Goal: Task Accomplishment & Management: Complete application form

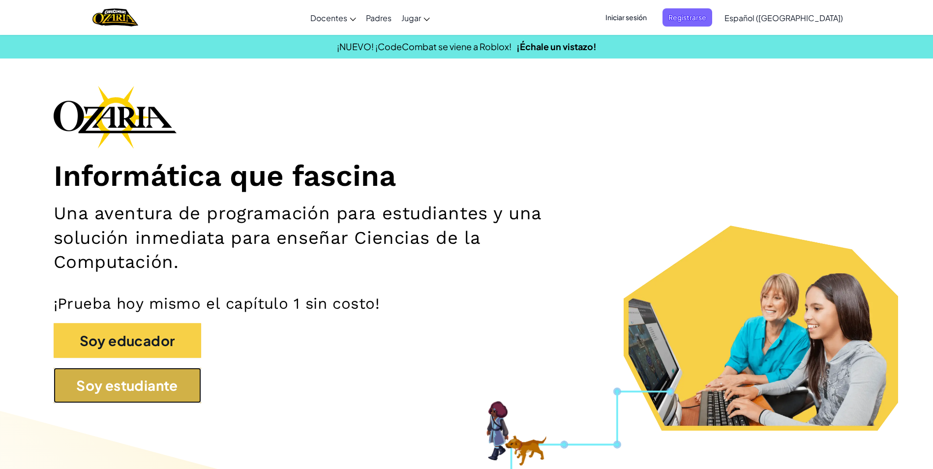
click at [166, 382] on button "Soy estudiante" at bounding box center [128, 385] width 148 height 35
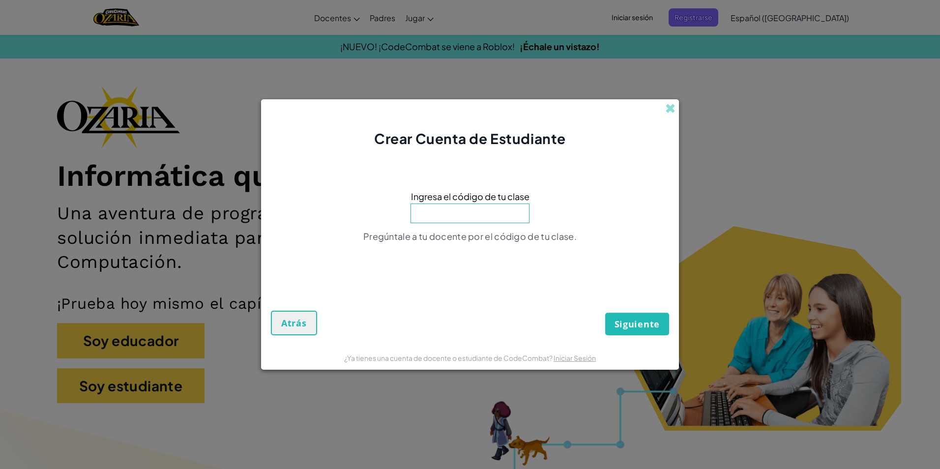
type input ","
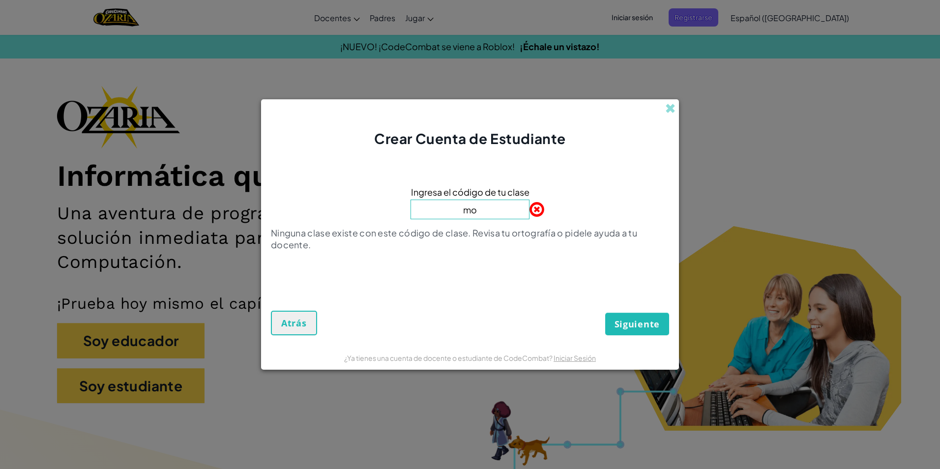
type input "m"
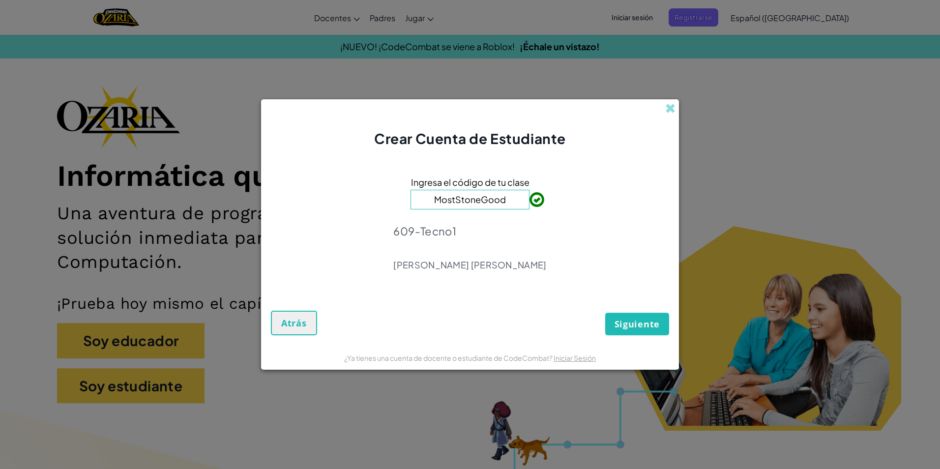
type input "MostStoneGood"
click at [645, 325] on span "Siguiente" at bounding box center [637, 324] width 45 height 12
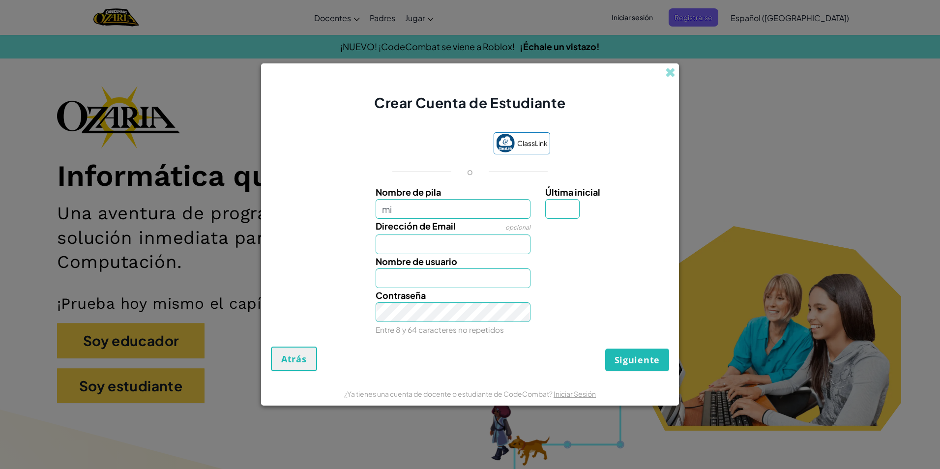
type input "m"
type input "[PERSON_NAME]"
click at [442, 247] on input "Dirección de Email" at bounding box center [453, 245] width 155 height 20
type input "[EMAIL_ADDRESS][DOMAIN_NAME]"
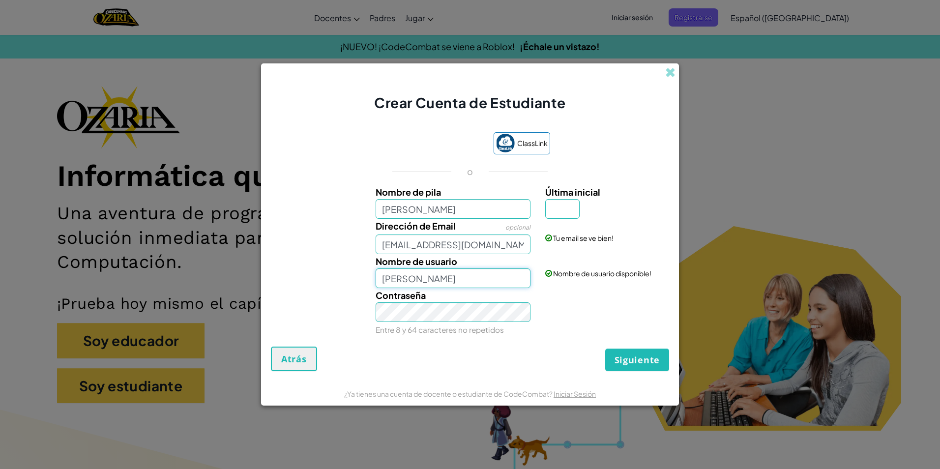
click at [483, 281] on input "[PERSON_NAME]" at bounding box center [453, 279] width 155 height 20
click at [566, 212] on input "Última inicial" at bounding box center [562, 209] width 34 height 20
type input "n"
click at [639, 359] on span "Siguiente" at bounding box center [637, 360] width 45 height 12
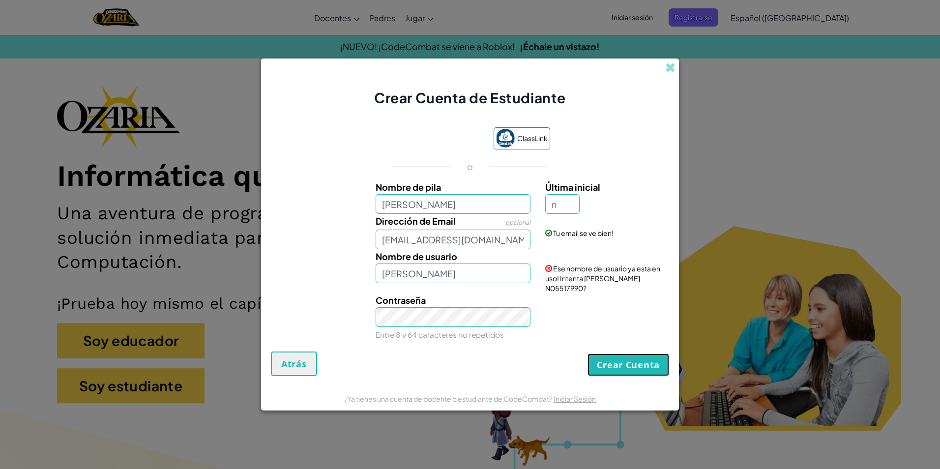
click at [651, 359] on button "Crear Cuenta" at bounding box center [629, 365] width 82 height 23
click at [651, 358] on button "Crear Cuenta" at bounding box center [629, 365] width 82 height 23
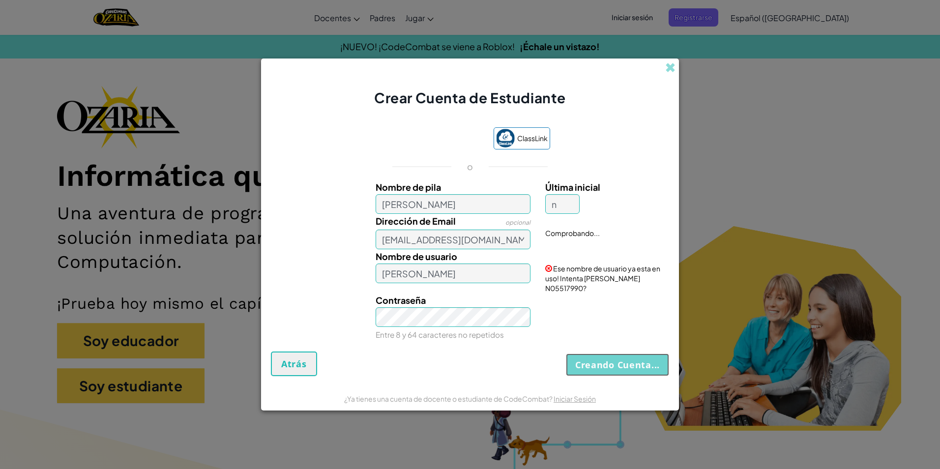
click at [651, 358] on button "Creando Cuenta..." at bounding box center [617, 365] width 103 height 23
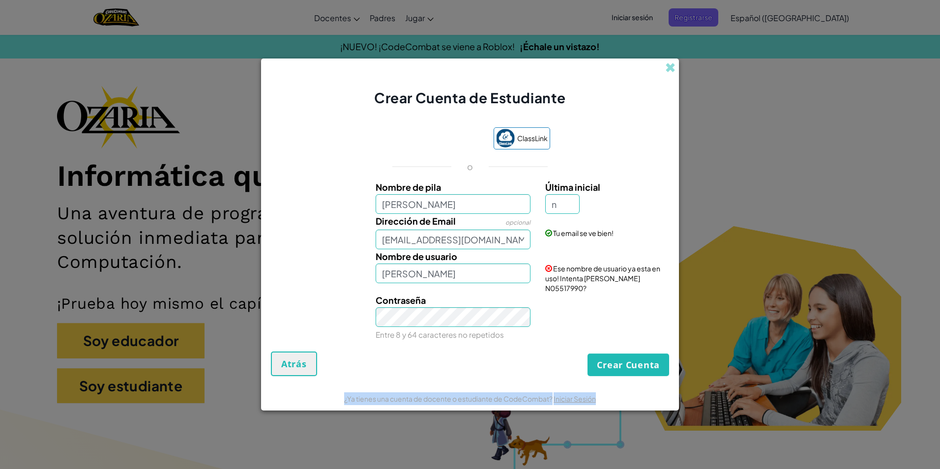
click at [651, 358] on div "Crear Cuenta Atrás" at bounding box center [470, 364] width 398 height 25
click at [651, 357] on button "Crear Cuenta" at bounding box center [629, 365] width 82 height 23
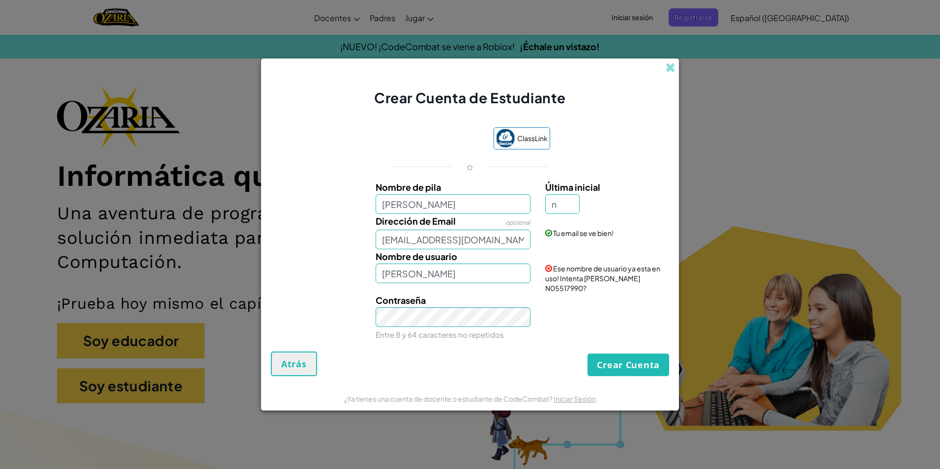
drag, startPoint x: 651, startPoint y: 357, endPoint x: 593, endPoint y: 277, distance: 99.3
click at [593, 277] on span "Ese nombre de usuario ya esta en uso! Intenta [PERSON_NAME] N05517990?" at bounding box center [602, 278] width 115 height 29
click at [594, 278] on div "Ese nombre de usuario ya esta en uso! Intenta [PERSON_NAME] N05517990?" at bounding box center [606, 271] width 136 height 44
click at [578, 203] on input "n" at bounding box center [562, 204] width 34 height 20
click at [469, 279] on input "[PERSON_NAME]" at bounding box center [453, 274] width 155 height 20
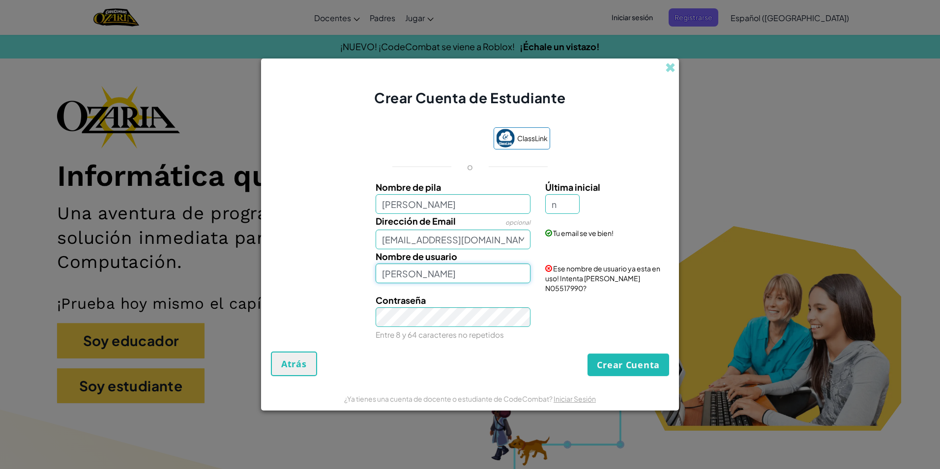
type input "[PERSON_NAME]"
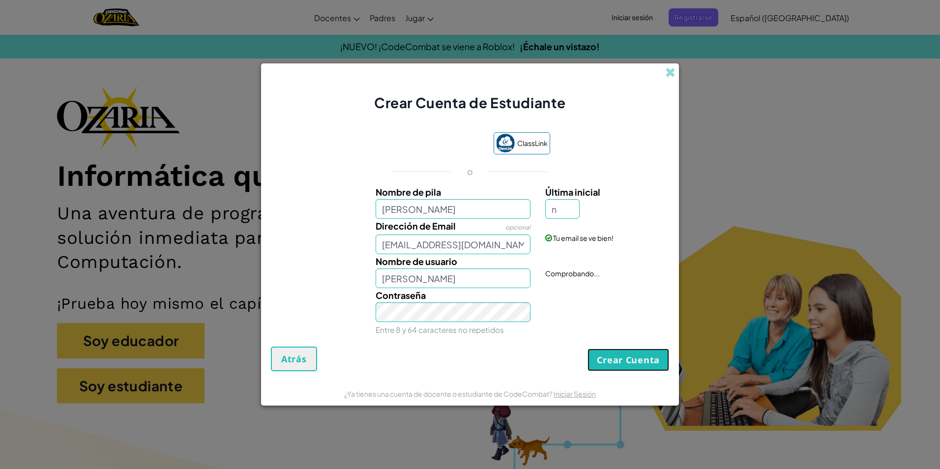
click at [636, 363] on button "Crear Cuenta" at bounding box center [629, 360] width 82 height 23
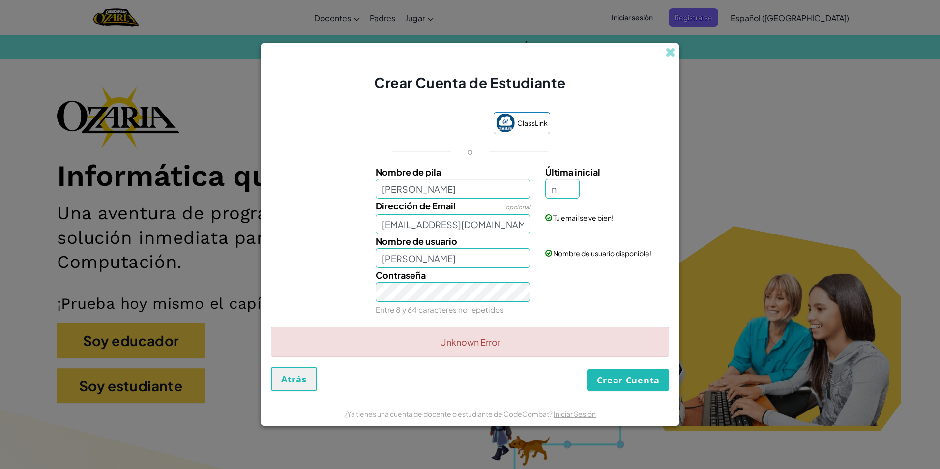
click at [569, 338] on div "Unknown Error" at bounding box center [470, 342] width 398 height 30
click at [530, 352] on div "Unknown Error" at bounding box center [470, 342] width 398 height 30
click at [568, 190] on input "n" at bounding box center [562, 189] width 34 height 20
type input "N"
type input "[PERSON_NAME]"
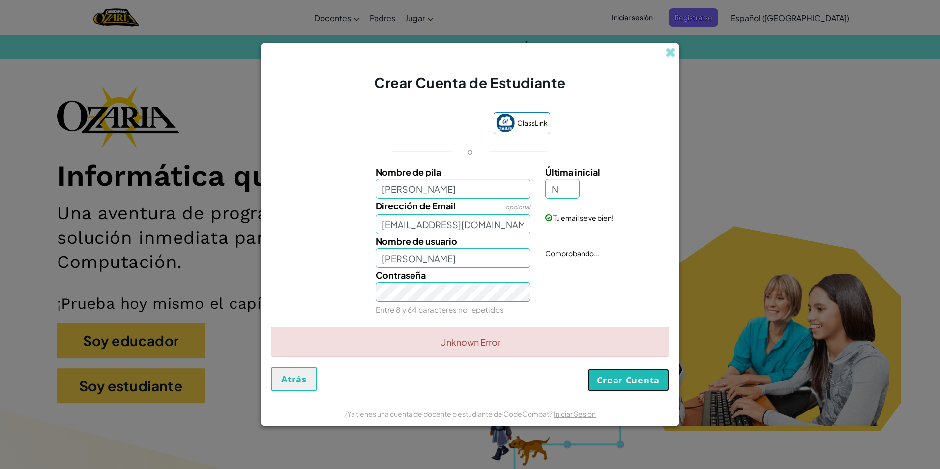
click at [625, 373] on button "Crear Cuenta" at bounding box center [629, 380] width 82 height 23
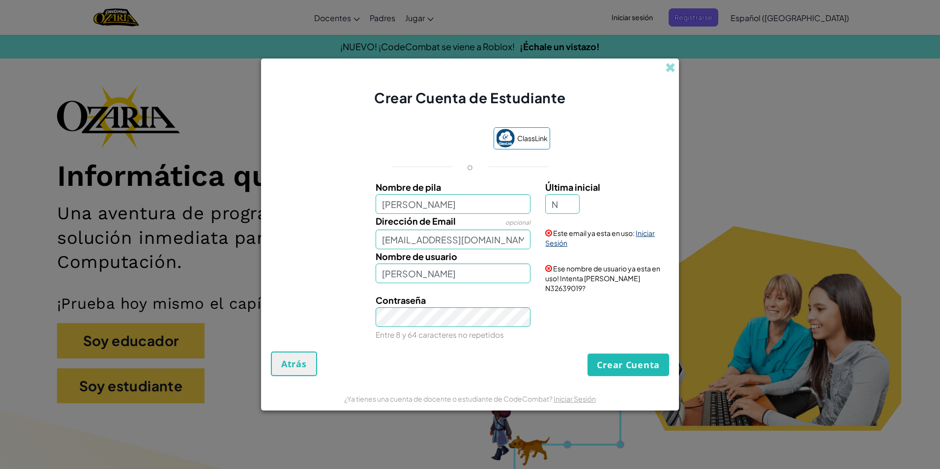
click at [566, 245] on link "Iniciar Sesión" at bounding box center [600, 238] width 110 height 19
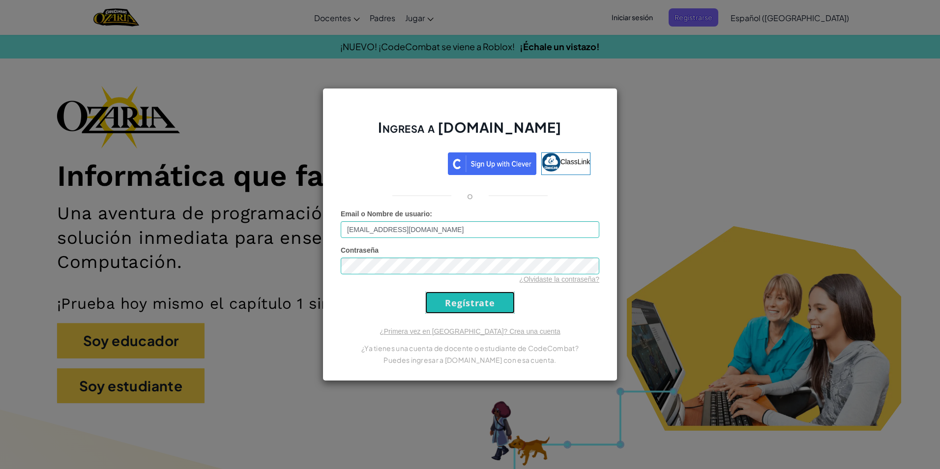
click at [479, 308] on input "Regístrate" at bounding box center [470, 303] width 90 height 22
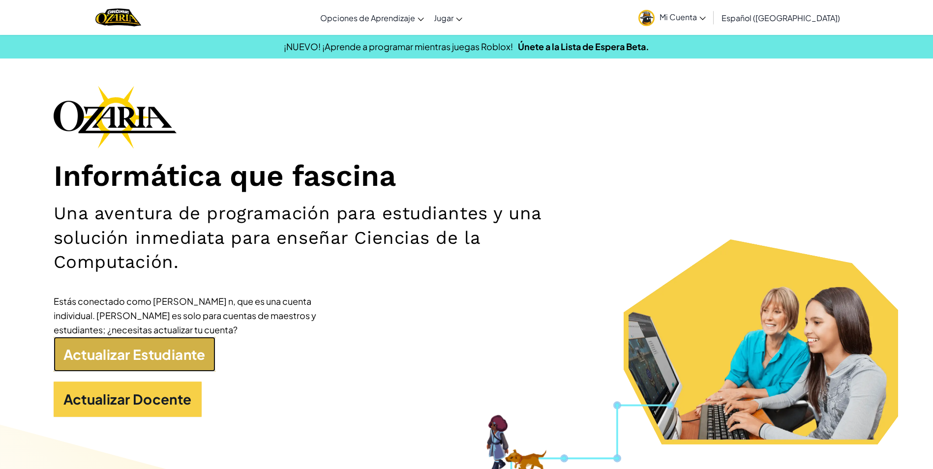
click at [175, 365] on link "Actualizar Estudiante" at bounding box center [135, 354] width 162 height 35
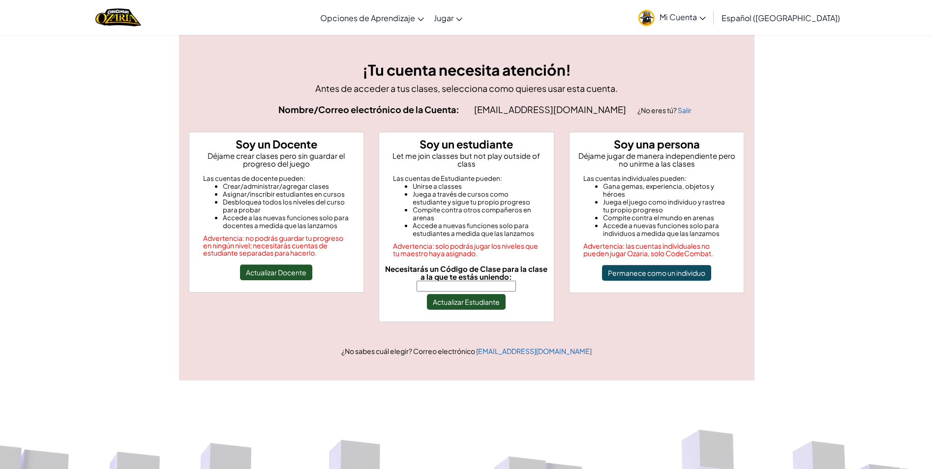
drag, startPoint x: 465, startPoint y: 273, endPoint x: 462, endPoint y: 268, distance: 5.9
click at [464, 270] on label "Necesitarás un Código de Clase para la clase a la que te estás uniendo:" at bounding box center [466, 278] width 167 height 27
click at [464, 281] on input "Necesitarás un Código de Clase para la clase a la que te estás uniendo:" at bounding box center [466, 286] width 99 height 11
type input "MostStoneGood"
click at [460, 294] on button "Actualizar Estudiante" at bounding box center [466, 302] width 79 height 16
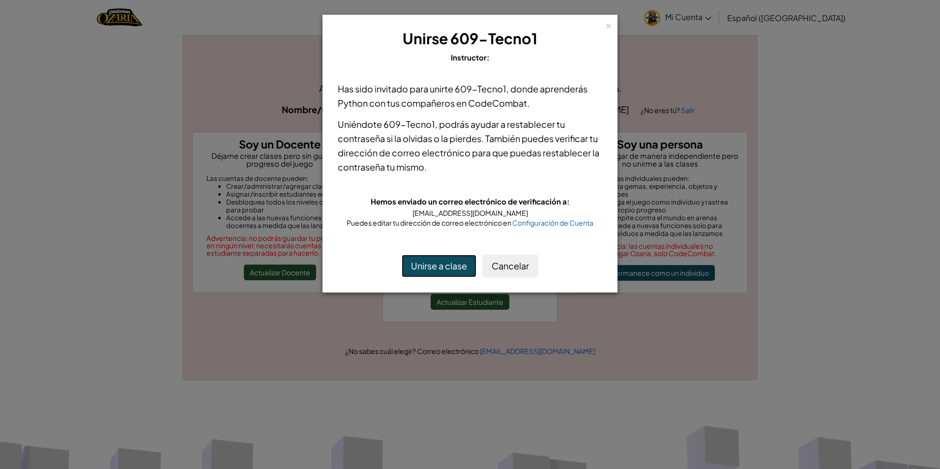
click at [449, 267] on button "Unirse a clase" at bounding box center [439, 266] width 75 height 23
click at [448, 261] on button "Unirse a clase" at bounding box center [439, 266] width 75 height 23
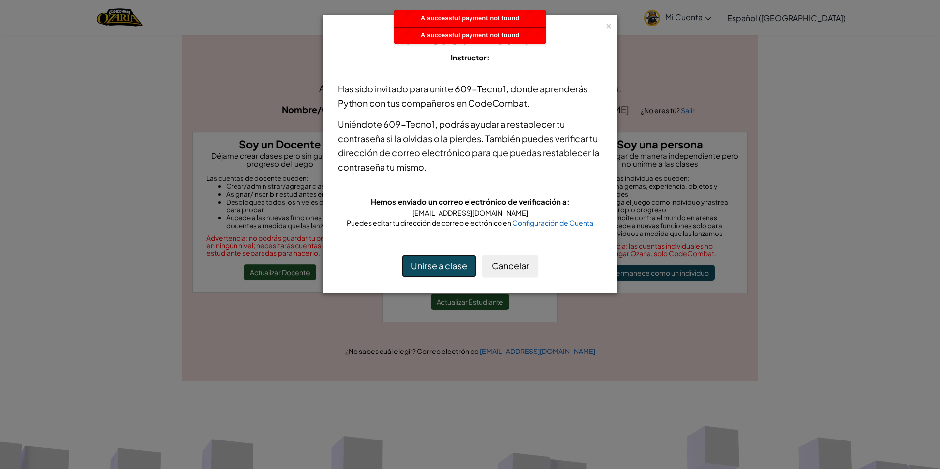
click at [448, 260] on button "Unirse a clase" at bounding box center [439, 266] width 75 height 23
click at [611, 25] on div "×" at bounding box center [608, 24] width 7 height 10
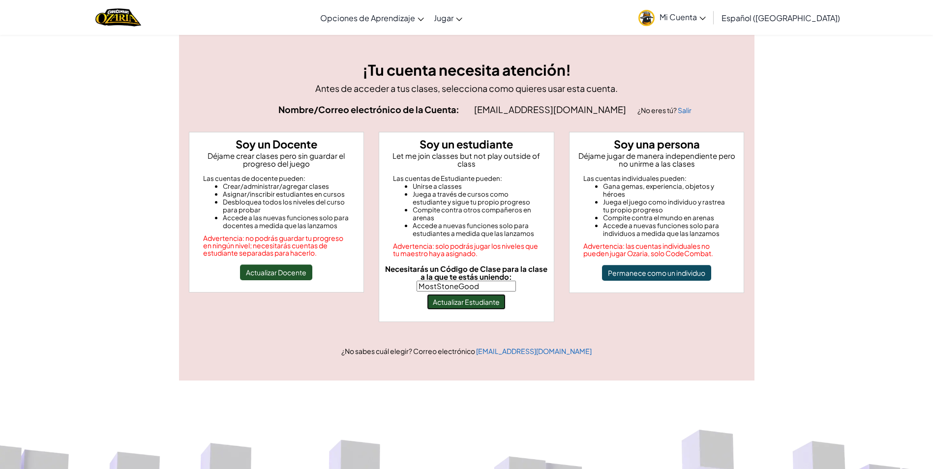
click at [488, 296] on button "Actualizar Estudiante" at bounding box center [466, 302] width 79 height 16
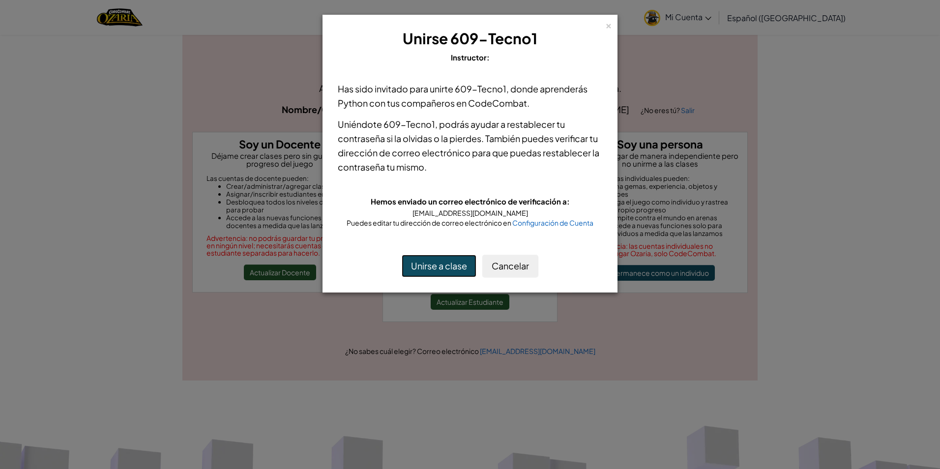
click at [447, 266] on button "Unirse a clase" at bounding box center [439, 266] width 75 height 23
click at [429, 266] on button "Unirse a clase" at bounding box center [439, 266] width 75 height 23
click at [433, 266] on button "Unirse a clase" at bounding box center [439, 266] width 75 height 23
click at [434, 268] on button "Unirse a clase" at bounding box center [439, 266] width 75 height 23
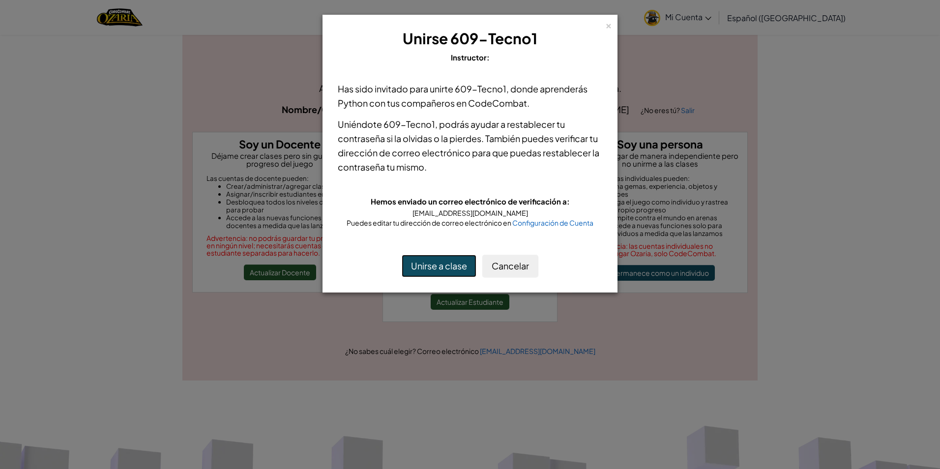
click at [434, 265] on button "Unirse a clase" at bounding box center [439, 266] width 75 height 23
click at [438, 265] on button "Unirse a clase" at bounding box center [439, 266] width 75 height 23
click at [446, 262] on button "Unirse a clase" at bounding box center [439, 266] width 75 height 23
click at [511, 270] on button "Cancelar" at bounding box center [510, 266] width 56 height 23
